Goal: Task Accomplishment & Management: Manage account settings

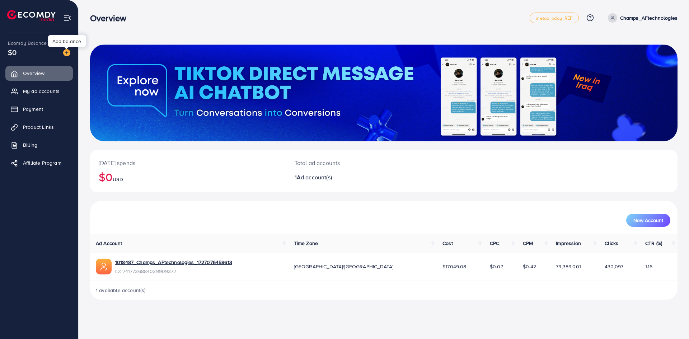
click at [65, 51] on img at bounding box center [66, 52] width 7 height 7
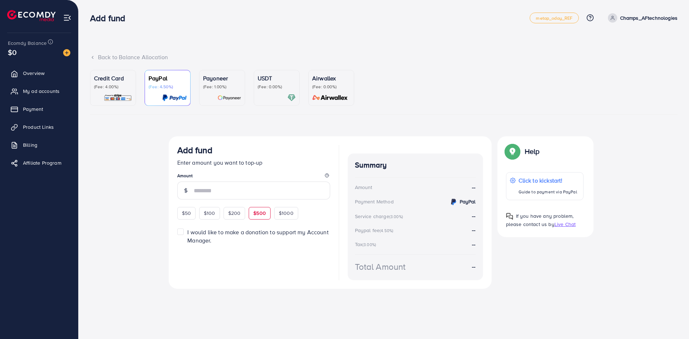
click at [255, 212] on span "$500" at bounding box center [259, 212] width 13 height 7
type input "***"
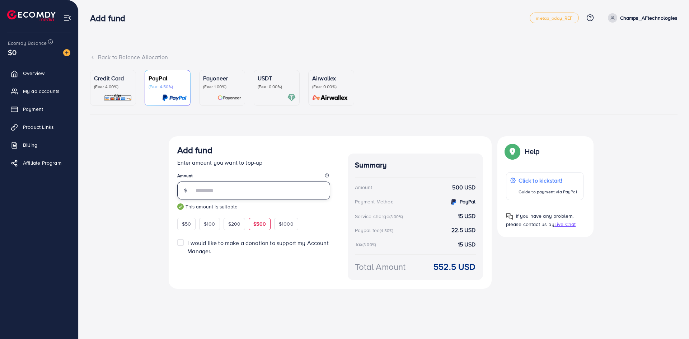
click at [246, 194] on input "***" at bounding box center [262, 190] width 136 height 18
